Goal: Transaction & Acquisition: Purchase product/service

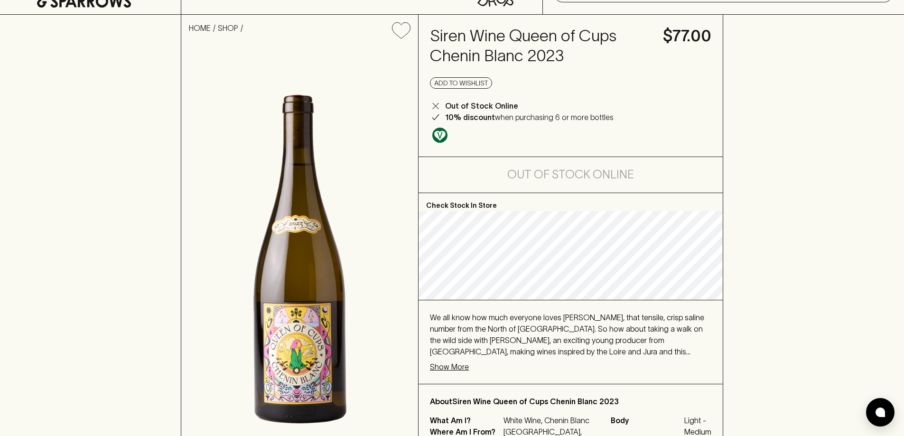
scroll to position [190, 0]
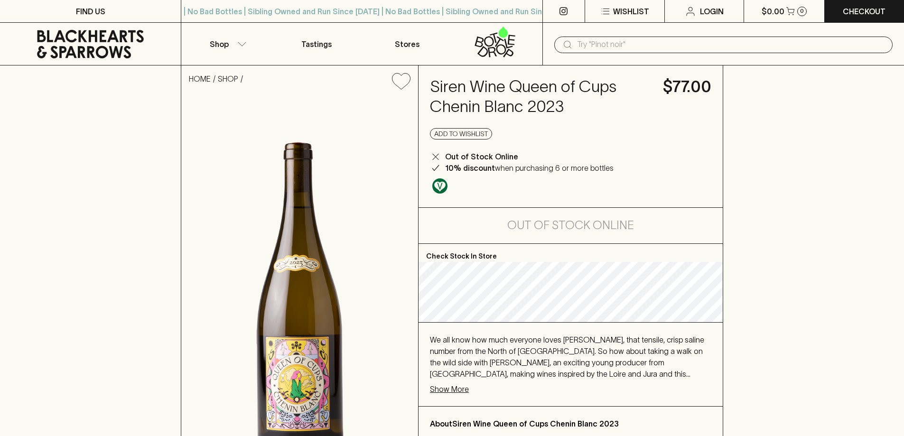
click at [445, 370] on span "We all know how much everyone loves [PERSON_NAME], that tensile, crisp saline n…" at bounding box center [567, 363] width 274 height 54
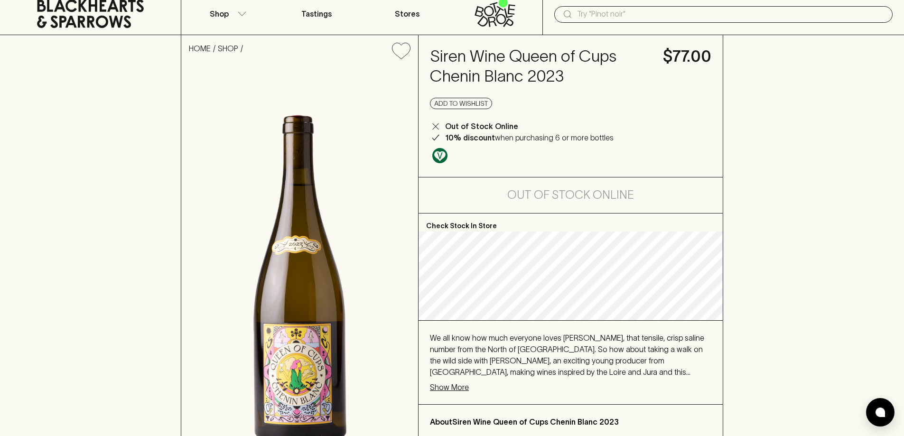
scroll to position [47, 0]
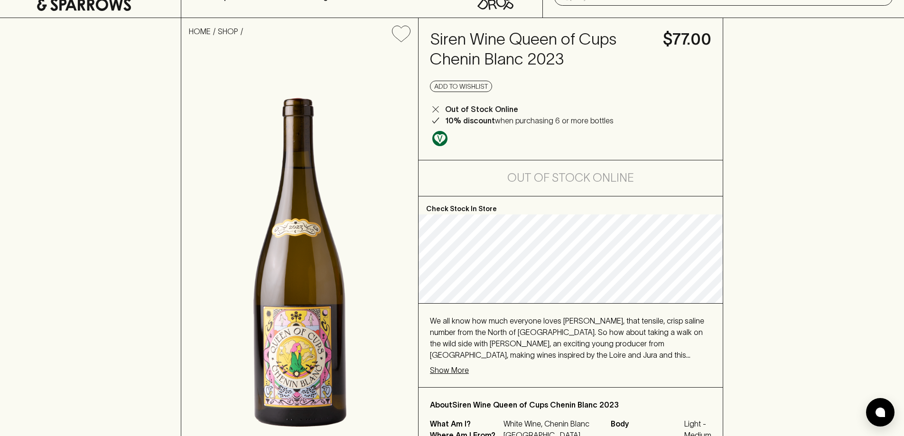
click at [445, 373] on p "Show More" at bounding box center [449, 369] width 39 height 11
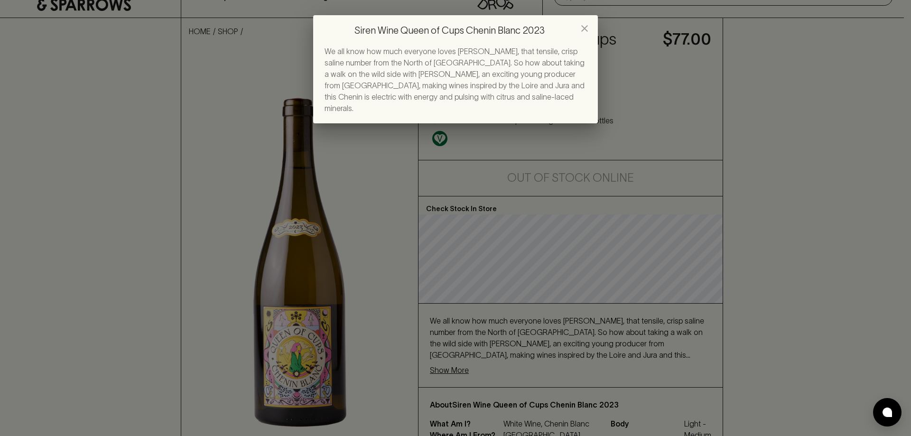
click at [583, 30] on icon "close" at bounding box center [584, 28] width 7 height 7
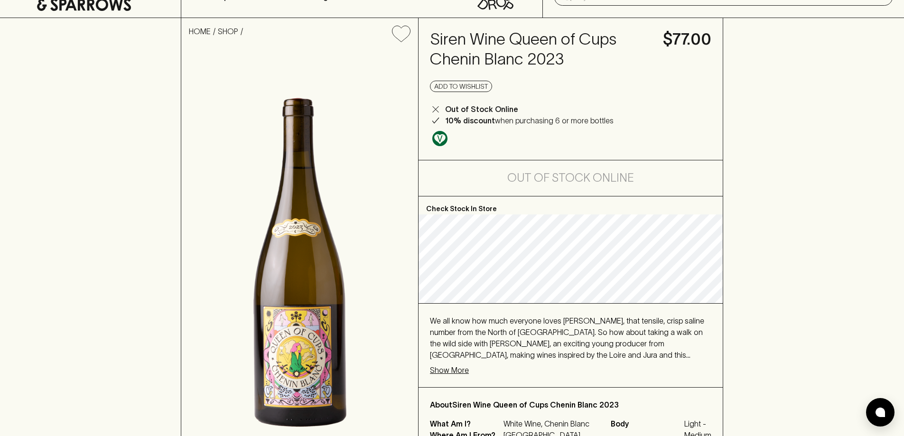
click at [798, 215] on div "HOME SHOP Siren Wine Queen of Cups Chenin Blanc 2023 $77.00 Add to wishlist Out…" at bounding box center [452, 247] width 904 height 458
